Goal: Use online tool/utility: Utilize a website feature to perform a specific function

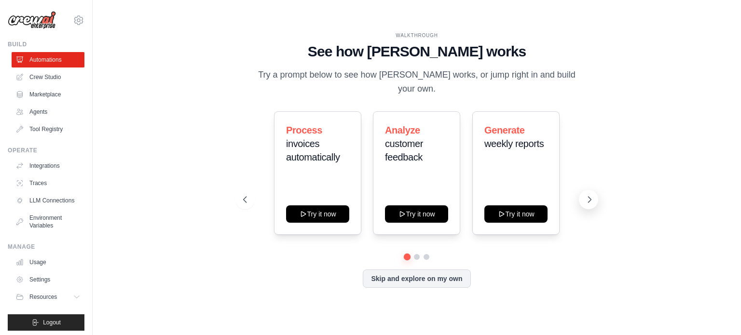
click at [588, 200] on icon at bounding box center [590, 200] width 10 height 10
click at [588, 199] on icon at bounding box center [590, 200] width 10 height 10
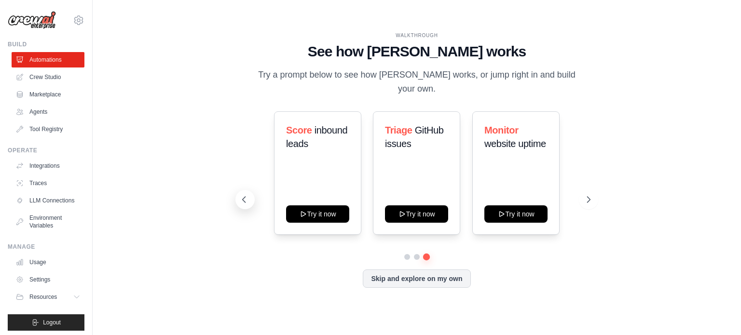
click at [237, 201] on button at bounding box center [244, 199] width 19 height 19
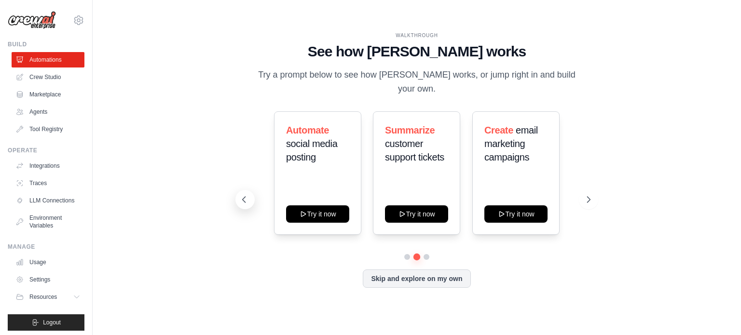
click at [242, 195] on icon at bounding box center [244, 200] width 10 height 10
click at [247, 198] on icon at bounding box center [244, 200] width 10 height 10
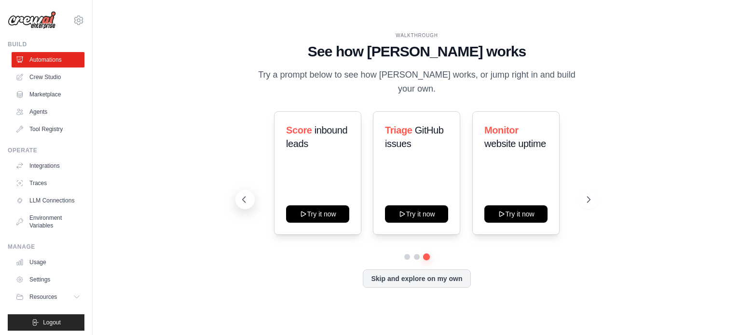
click at [247, 198] on icon at bounding box center [244, 200] width 10 height 10
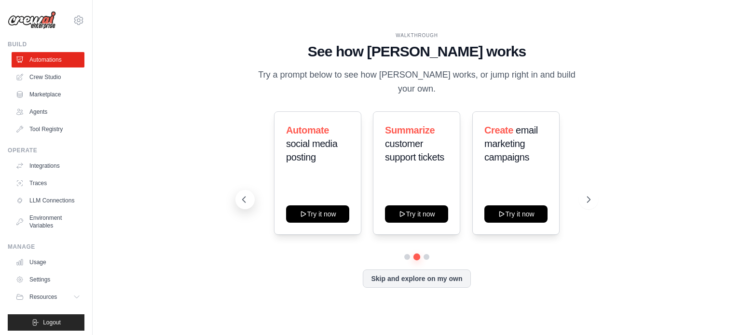
click at [245, 198] on icon at bounding box center [244, 200] width 10 height 10
click at [584, 202] on button at bounding box center [588, 199] width 19 height 19
click at [403, 277] on button "Skip and explore on my own" at bounding box center [417, 278] width 108 height 18
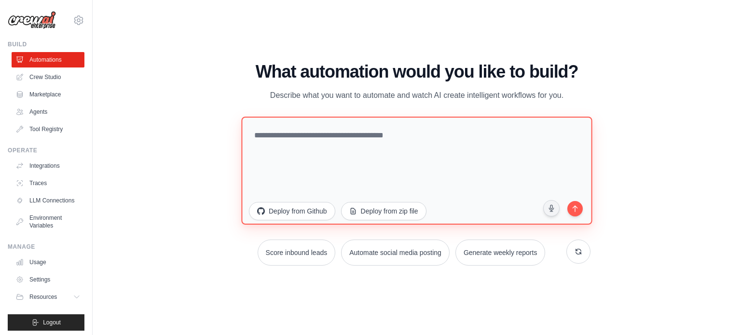
click at [385, 157] on textarea at bounding box center [416, 170] width 351 height 108
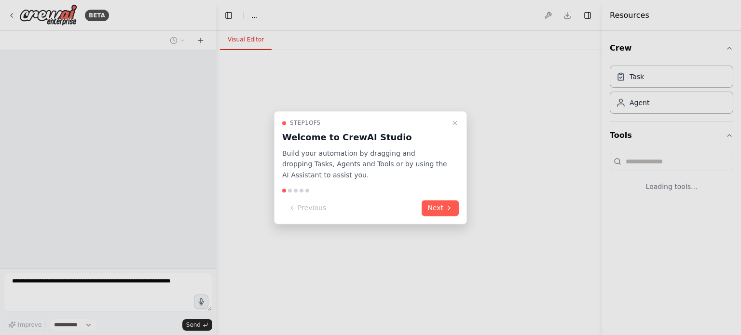
select select "****"
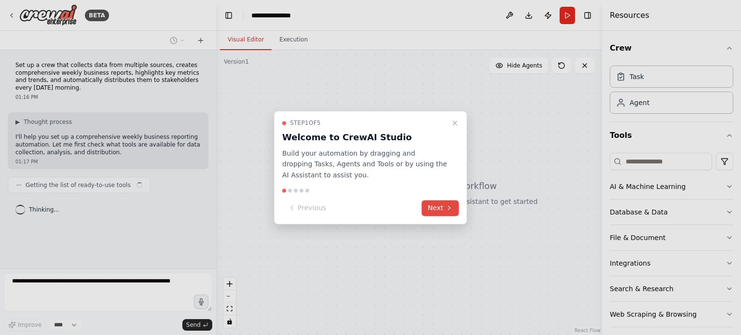
click at [450, 210] on icon at bounding box center [449, 209] width 8 height 8
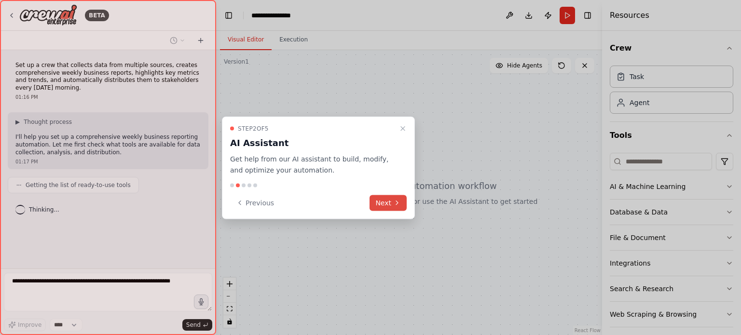
click at [400, 206] on icon at bounding box center [397, 203] width 8 height 8
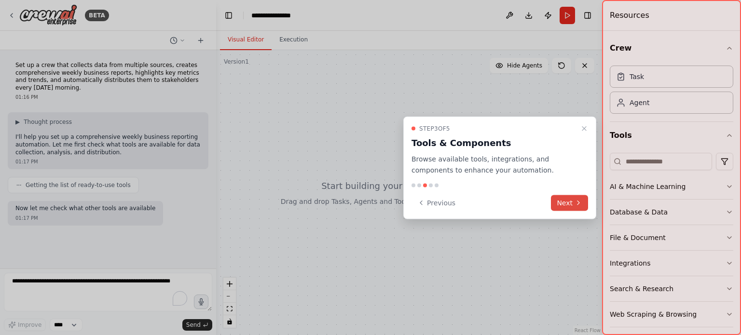
scroll to position [20, 0]
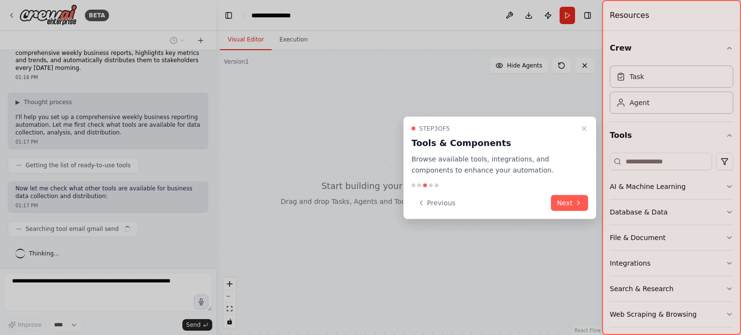
click at [566, 204] on button "Next" at bounding box center [569, 203] width 37 height 16
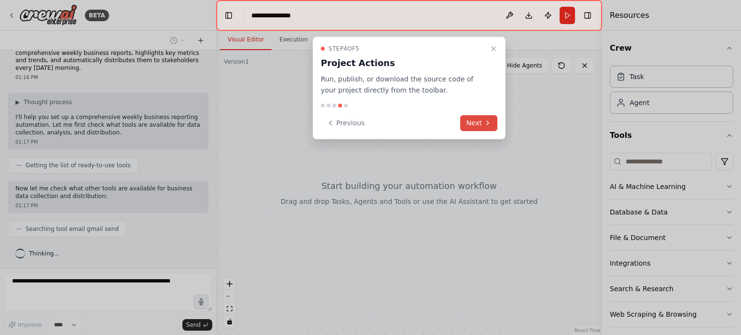
click at [478, 121] on button "Next" at bounding box center [478, 123] width 37 height 16
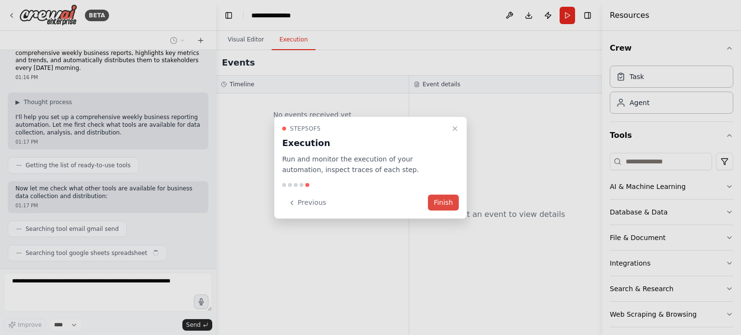
scroll to position [44, 0]
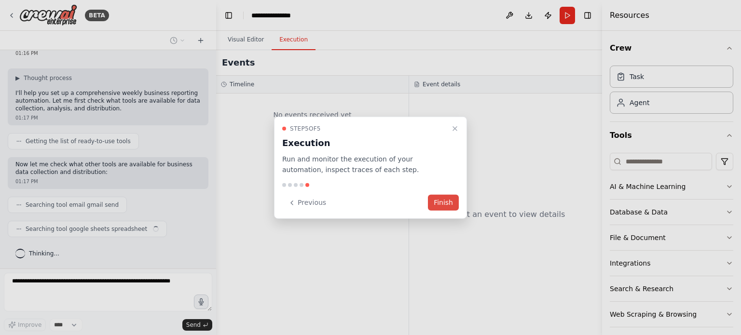
click at [450, 202] on button "Finish" at bounding box center [443, 203] width 31 height 16
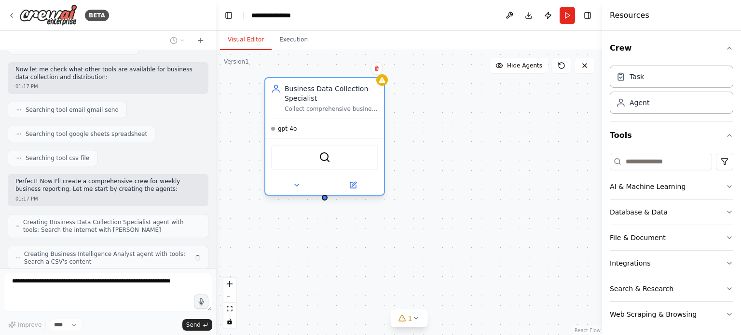
scroll to position [171, 0]
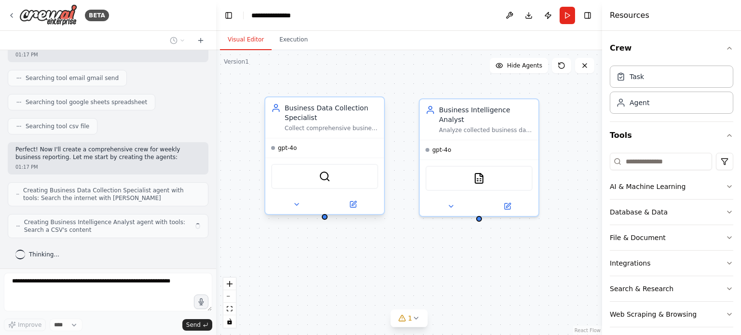
drag, startPoint x: 355, startPoint y: 158, endPoint x: 345, endPoint y: 138, distance: 22.0
click at [345, 138] on div "gpt-4o SerperDevTool" at bounding box center [324, 176] width 119 height 76
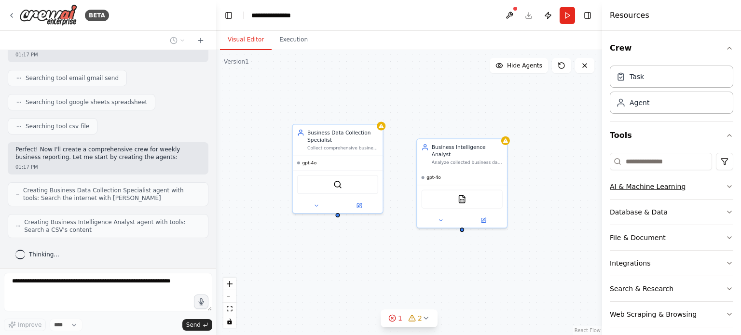
click at [712, 189] on button "AI & Machine Learning" at bounding box center [672, 186] width 124 height 25
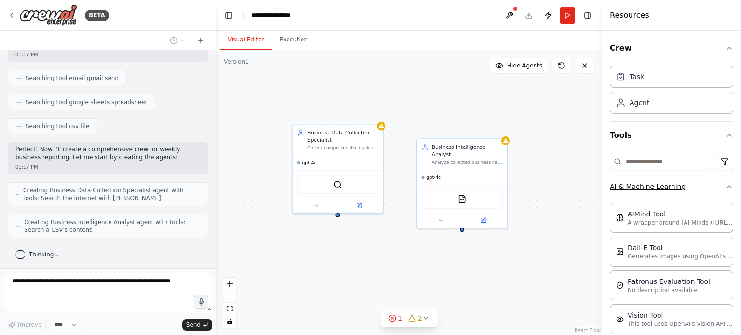
click at [726, 187] on icon "button" at bounding box center [730, 187] width 8 height 8
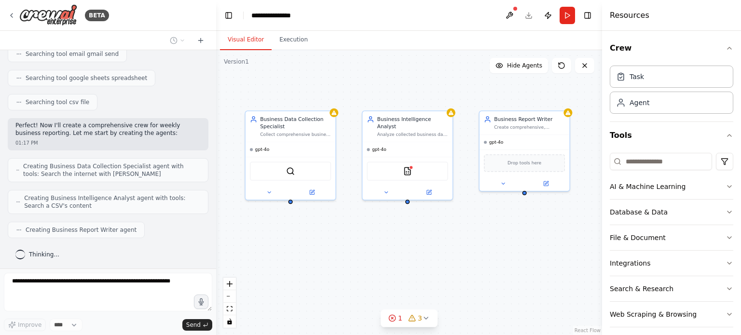
scroll to position [226, 0]
drag, startPoint x: 500, startPoint y: 287, endPoint x: 459, endPoint y: 264, distance: 46.7
click at [459, 264] on div "Business Data Collection Specialist Collect comprehensive business data from mu…" at bounding box center [409, 192] width 386 height 285
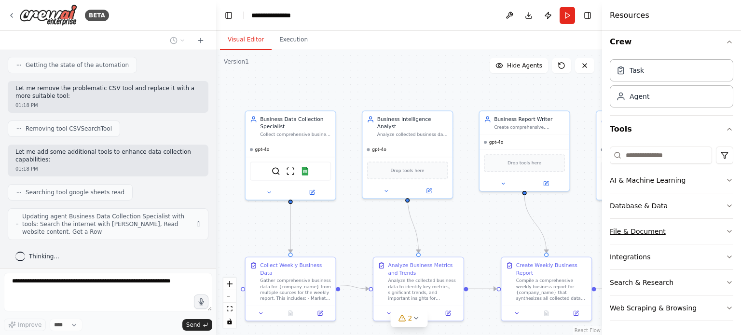
scroll to position [672, 0]
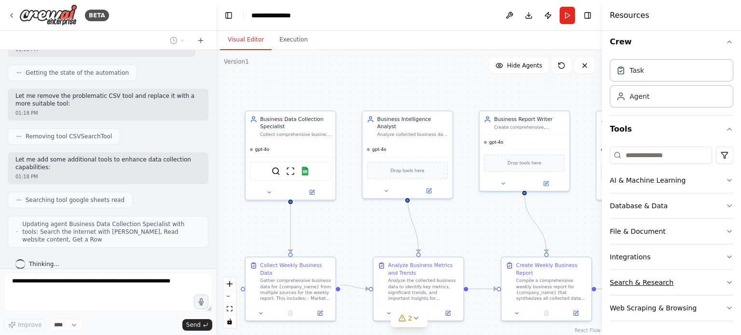
click at [726, 281] on icon "button" at bounding box center [730, 283] width 8 height 8
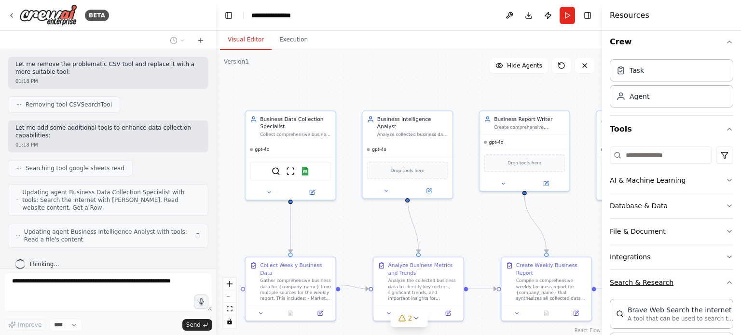
click at [726, 279] on icon "button" at bounding box center [730, 283] width 8 height 8
click at [717, 232] on button "File & Document" at bounding box center [672, 231] width 124 height 25
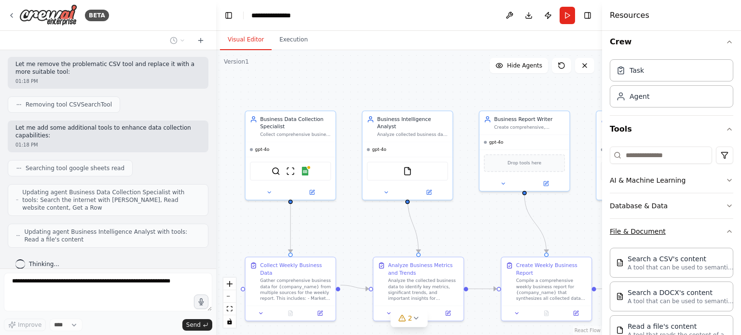
click at [717, 232] on button "File & Document" at bounding box center [672, 231] width 124 height 25
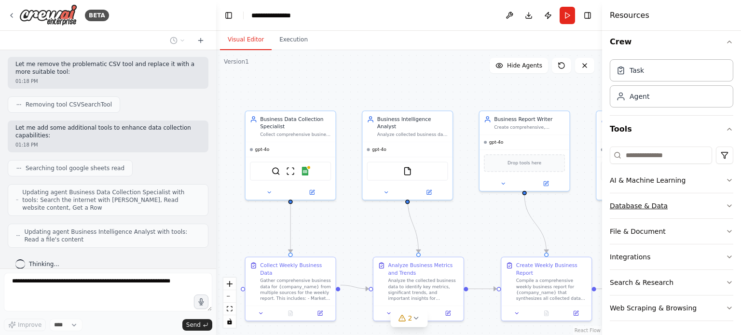
click at [726, 204] on icon "button" at bounding box center [730, 206] width 8 height 8
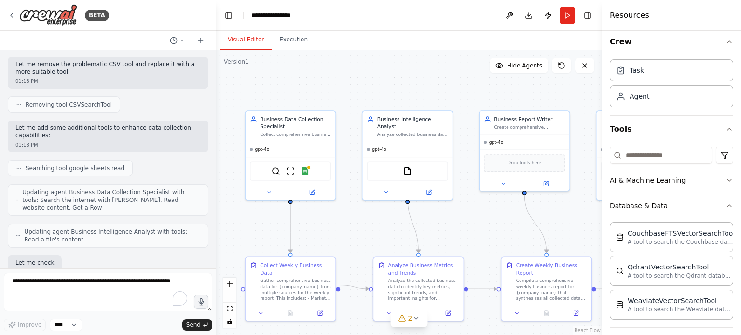
scroll to position [760, 0]
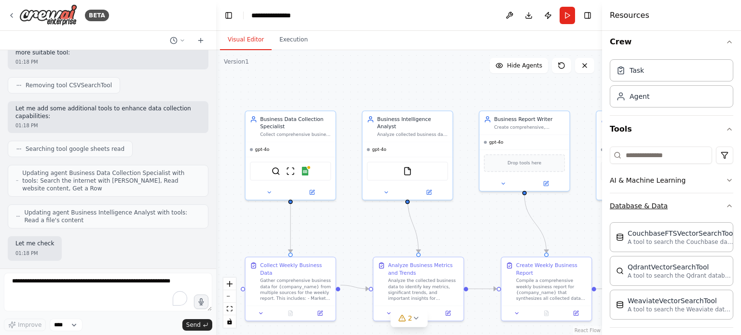
click at [726, 204] on icon "button" at bounding box center [730, 206] width 8 height 8
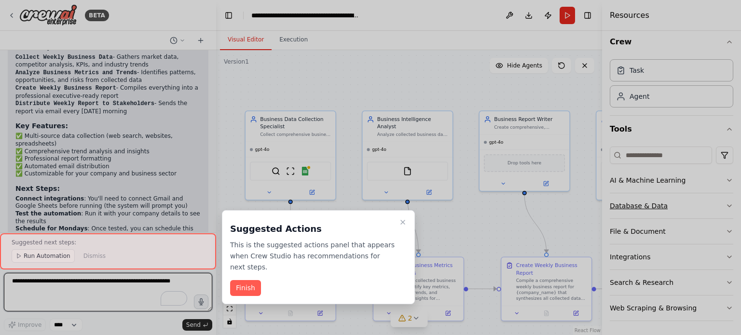
scroll to position [1237, 0]
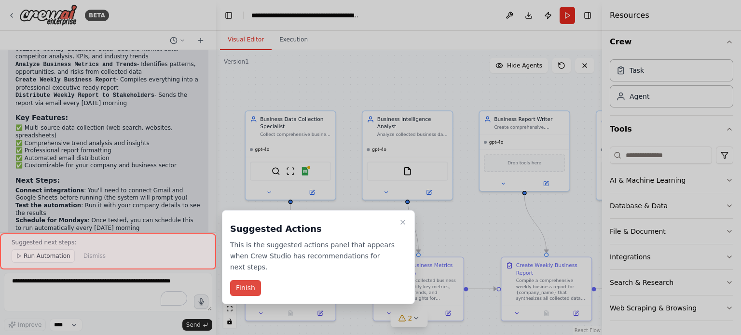
click at [254, 280] on button "Finish" at bounding box center [245, 288] width 31 height 16
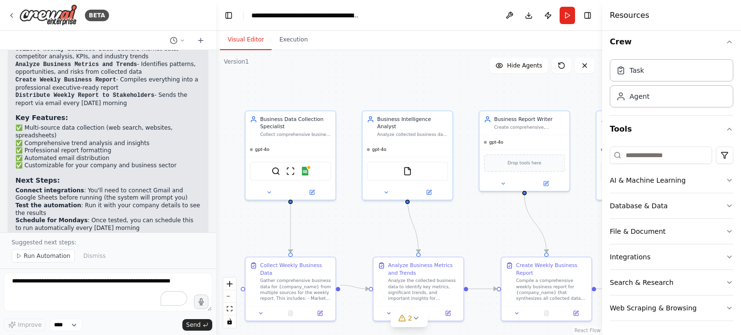
click at [30, 258] on span "Run Automation" at bounding box center [47, 256] width 47 height 8
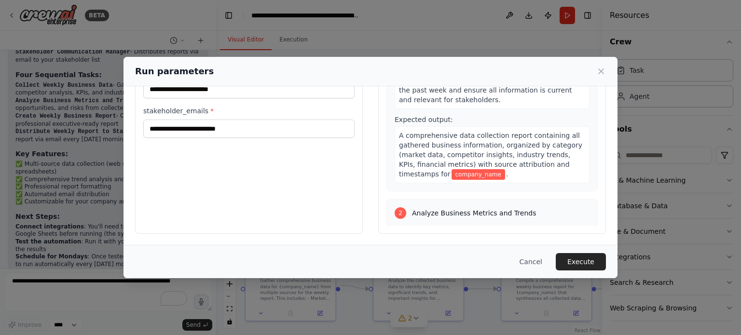
scroll to position [193, 0]
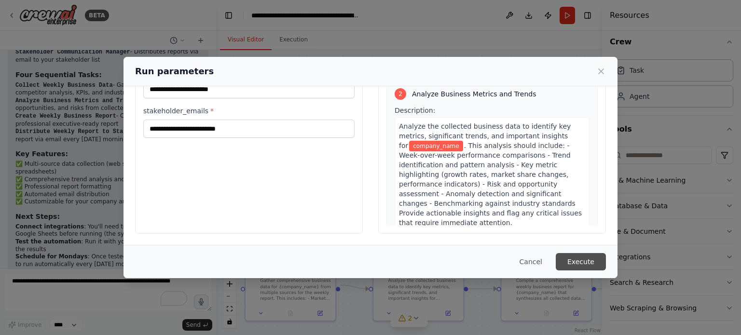
click at [582, 263] on button "Execute" at bounding box center [581, 261] width 50 height 17
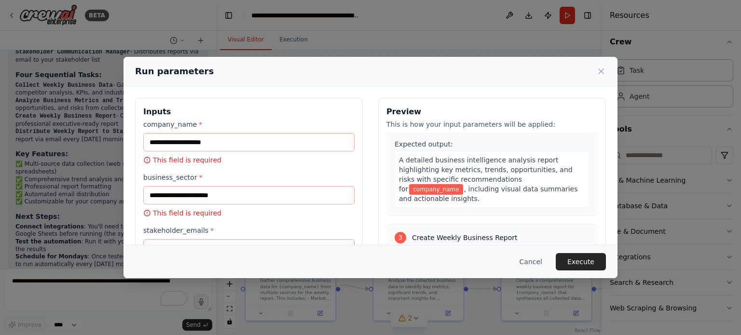
scroll to position [386, 0]
click at [525, 262] on button "Cancel" at bounding box center [531, 261] width 38 height 17
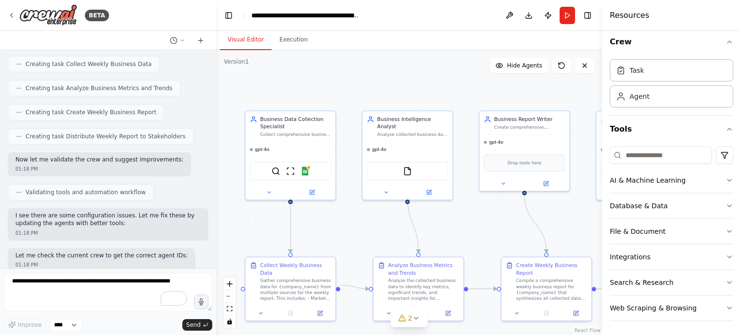
scroll to position [477, 0]
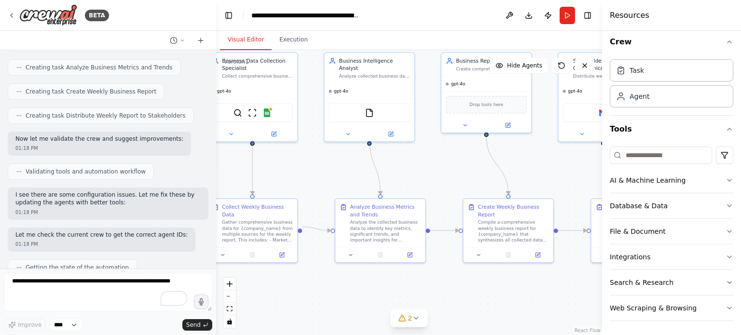
drag, startPoint x: 360, startPoint y: 229, endPoint x: 322, endPoint y: 171, distance: 69.3
click at [322, 171] on div ".deletable-edge-delete-btn { width: 20px; height: 20px; border: 0px solid #ffff…" at bounding box center [409, 192] width 386 height 285
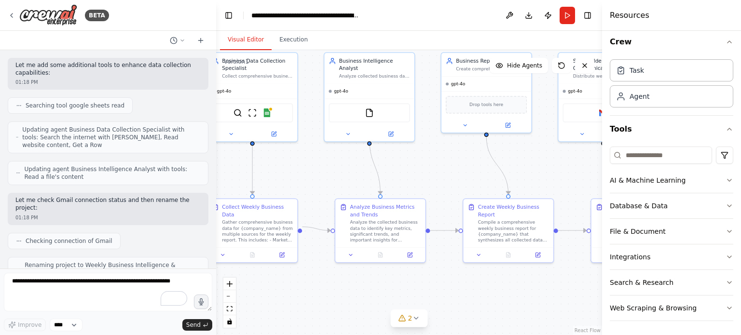
scroll to position [960, 0]
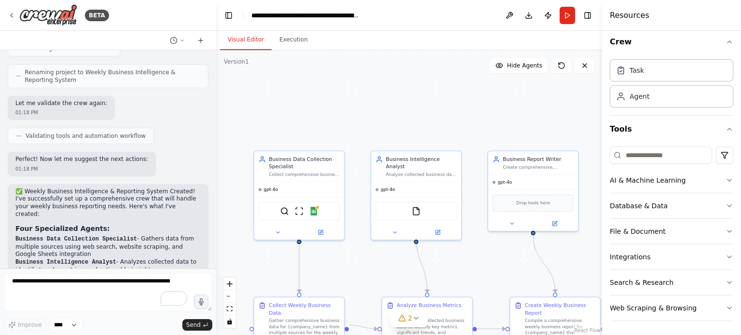
drag, startPoint x: 554, startPoint y: 177, endPoint x: 601, endPoint y: 275, distance: 109.0
click at [601, 275] on div "BETA Set up a crew that collects data from multiple sources, creates comprehens…" at bounding box center [370, 167] width 741 height 335
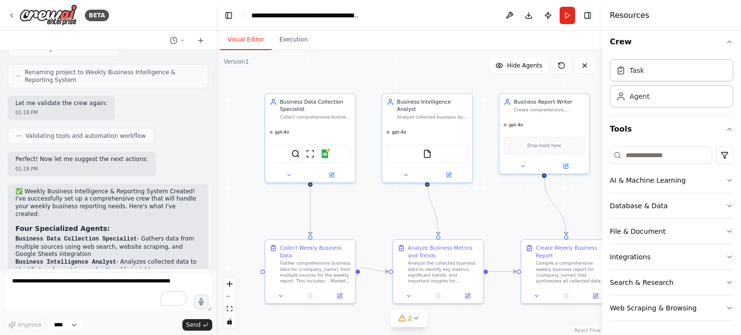
drag, startPoint x: 388, startPoint y: 125, endPoint x: 398, endPoint y: 68, distance: 58.3
click at [398, 68] on div ".deletable-edge-delete-btn { width: 20px; height: 20px; border: 0px solid #ffff…" at bounding box center [409, 192] width 386 height 285
click at [515, 74] on div ".deletable-edge-delete-btn { width: 20px; height: 20px; border: 0px solid #ffff…" at bounding box center [409, 192] width 386 height 285
click at [519, 67] on span "Hide Agents" at bounding box center [524, 66] width 35 height 8
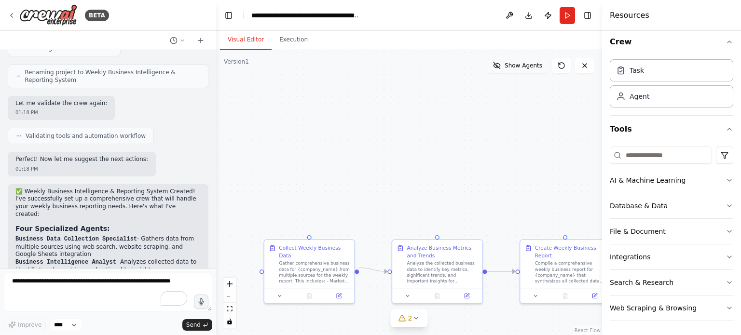
click at [519, 67] on span "Show Agents" at bounding box center [524, 66] width 38 height 8
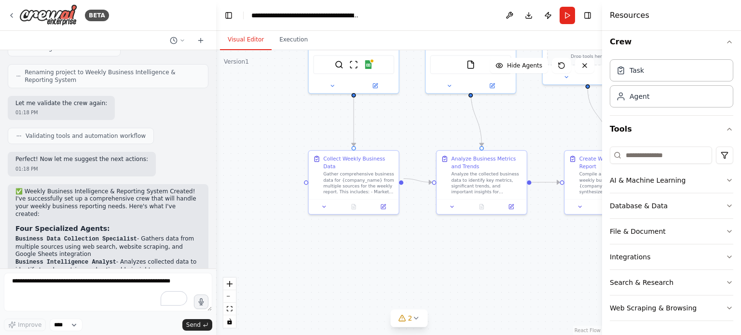
drag, startPoint x: 355, startPoint y: 316, endPoint x: 399, endPoint y: 227, distance: 99.7
click at [399, 227] on div ".deletable-edge-delete-btn { width: 20px; height: 20px; border: 0px solid #ffff…" at bounding box center [409, 192] width 386 height 285
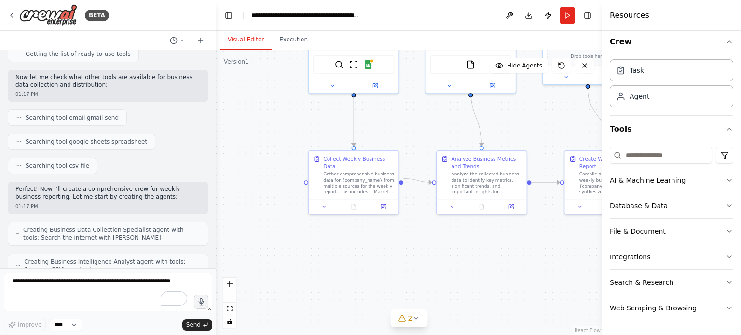
scroll to position [0, 0]
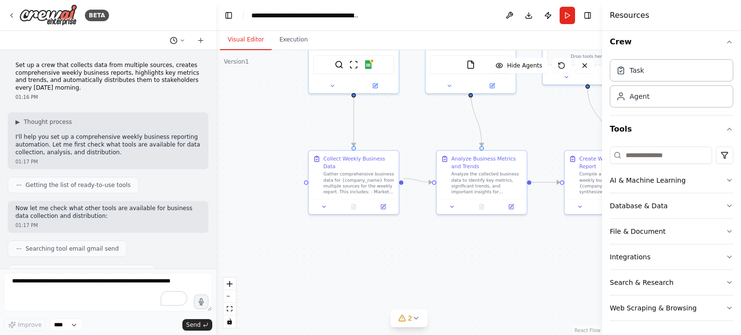
click at [181, 40] on icon at bounding box center [182, 41] width 6 height 6
click at [165, 13] on div at bounding box center [108, 167] width 216 height 335
click at [179, 36] on button at bounding box center [177, 41] width 23 height 12
click at [172, 9] on div at bounding box center [108, 167] width 216 height 335
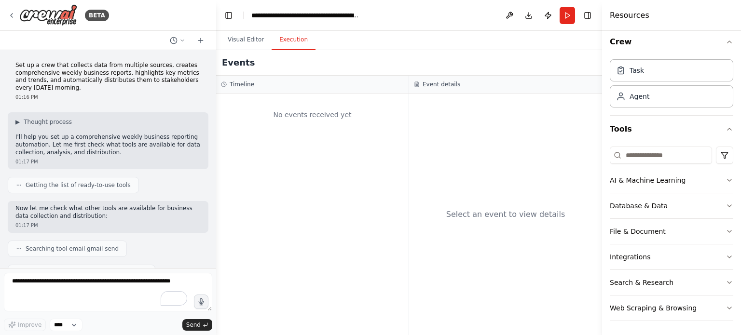
click at [289, 33] on button "Execution" at bounding box center [294, 40] width 44 height 20
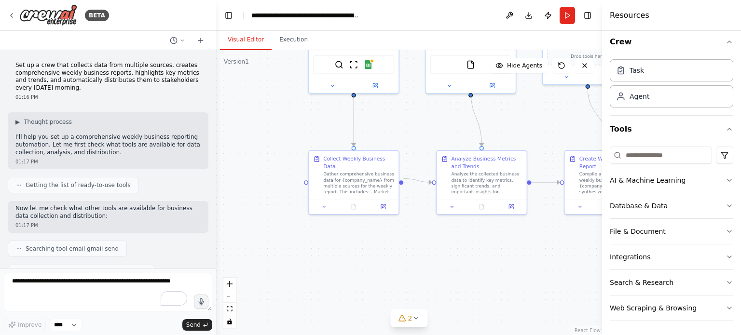
click at [246, 35] on button "Visual Editor" at bounding box center [246, 40] width 52 height 20
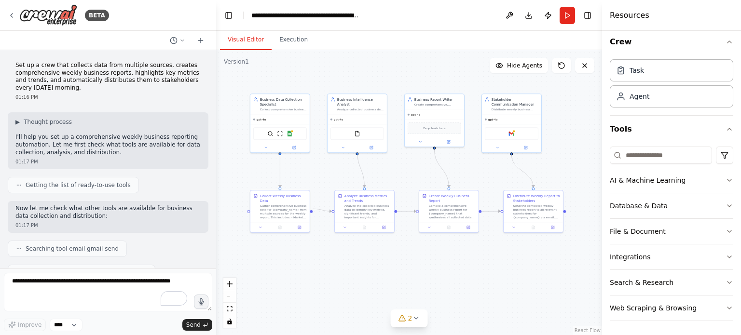
drag, startPoint x: 504, startPoint y: 298, endPoint x: 420, endPoint y: 299, distance: 83.5
click at [420, 299] on div ".deletable-edge-delete-btn { width: 20px; height: 20px; border: 0px solid #ffff…" at bounding box center [409, 192] width 386 height 285
